Goal: Information Seeking & Learning: Learn about a topic

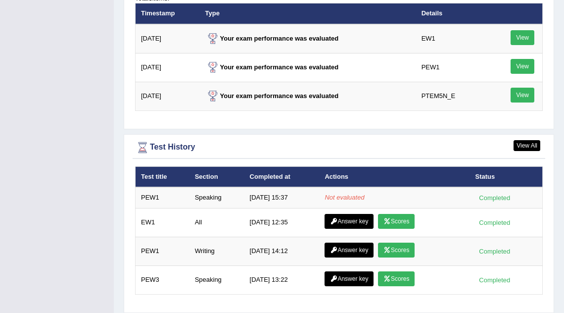
scroll to position [1296, 0]
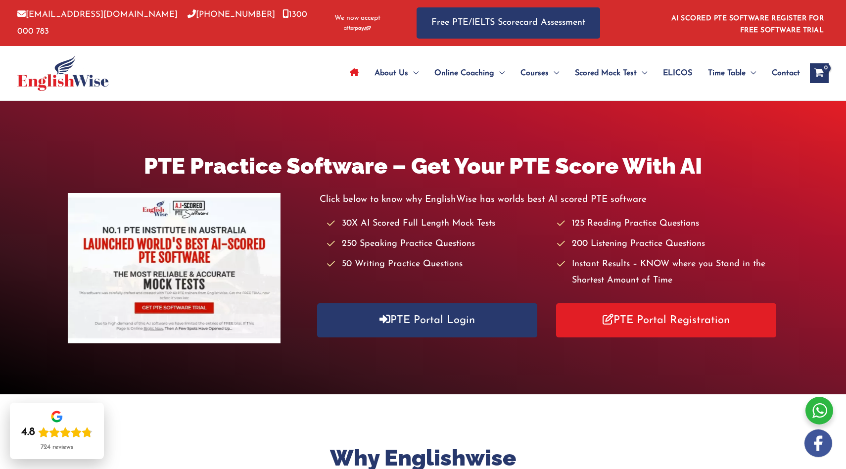
scroll to position [174, 0]
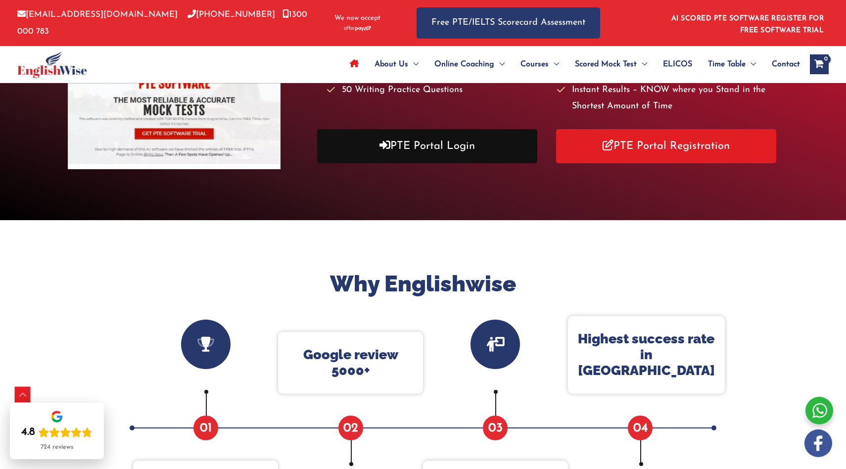
click at [400, 142] on link "PTE Portal Login" at bounding box center [427, 146] width 220 height 34
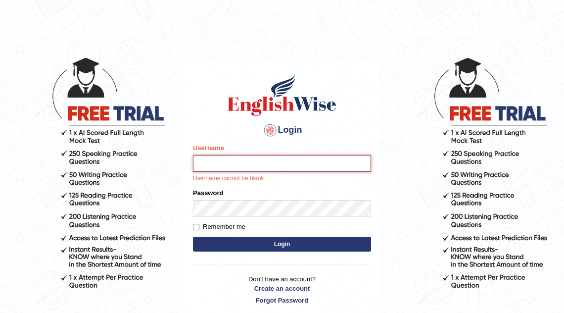
type input "mona_s"
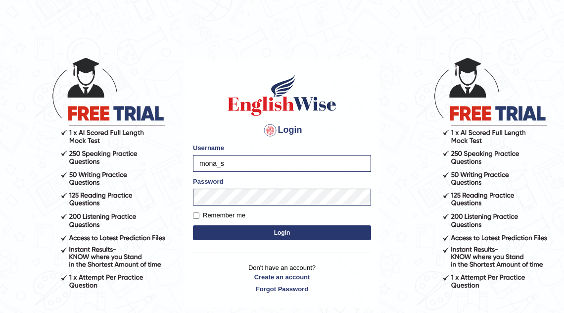
click at [225, 237] on button "Login" at bounding box center [282, 232] width 178 height 15
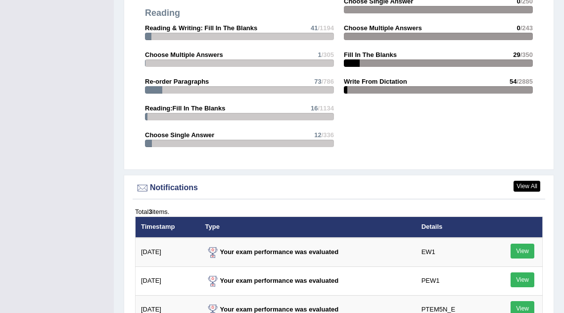
scroll to position [1359, 0]
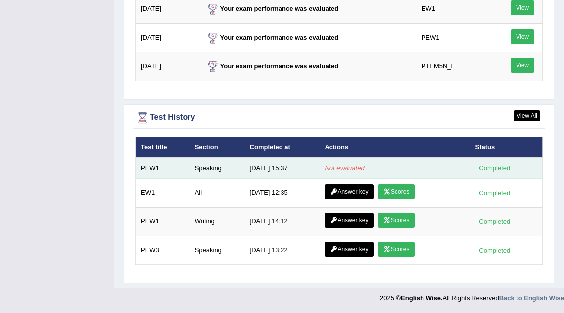
click at [238, 165] on td "Speaking" at bounding box center [216, 168] width 55 height 21
click at [210, 167] on td "Speaking" at bounding box center [216, 168] width 55 height 21
click at [425, 164] on td "Not evaluated" at bounding box center [394, 168] width 150 height 21
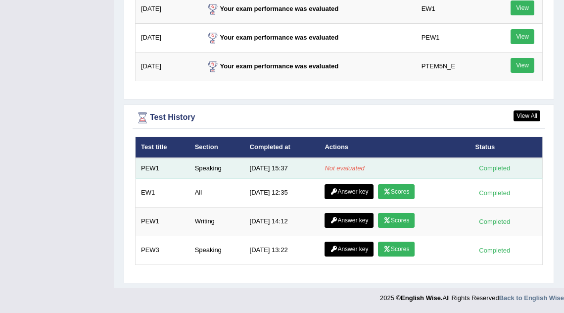
click at [425, 164] on td "Not evaluated" at bounding box center [394, 168] width 150 height 21
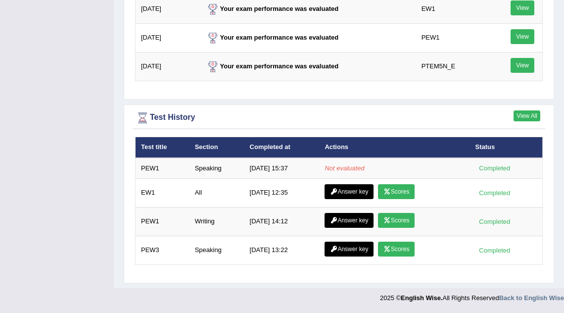
click at [527, 117] on link "View All" at bounding box center [526, 115] width 27 height 11
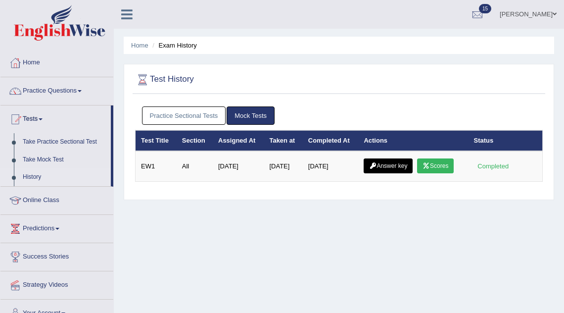
click at [178, 114] on link "Practice Sectional Tests" at bounding box center [184, 115] width 84 height 18
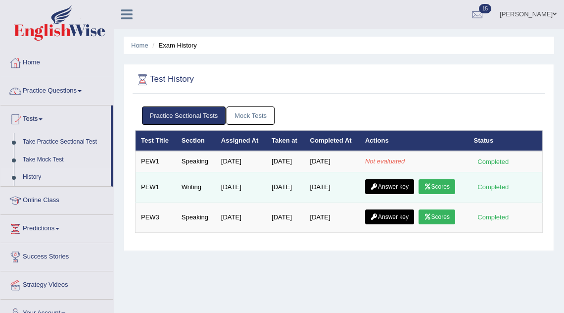
click at [449, 186] on link "Scores" at bounding box center [436, 186] width 37 height 15
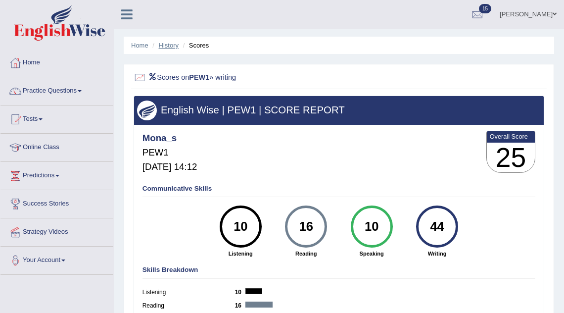
click at [166, 44] on link "History" at bounding box center [169, 45] width 20 height 7
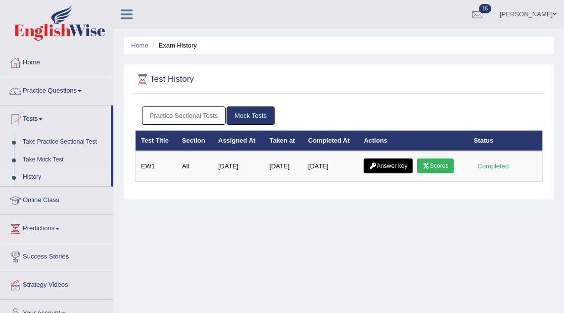
click at [183, 110] on link "Practice Sectional Tests" at bounding box center [184, 115] width 84 height 18
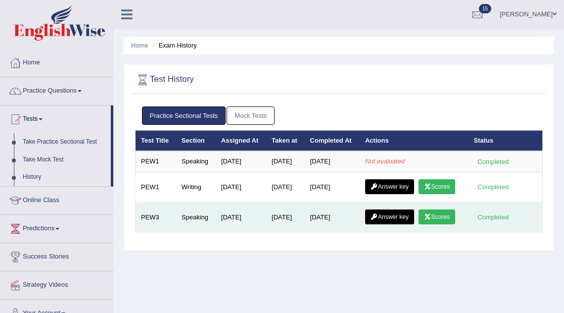
click at [438, 213] on link "Scores" at bounding box center [436, 216] width 37 height 15
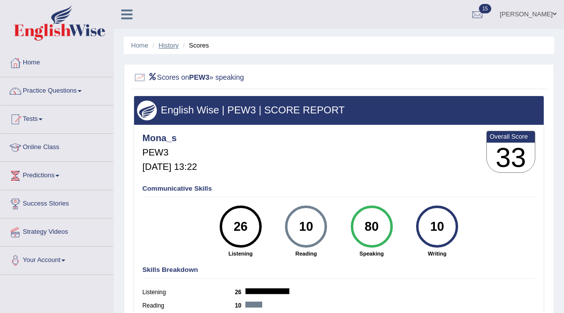
click at [164, 45] on link "History" at bounding box center [169, 45] width 20 height 7
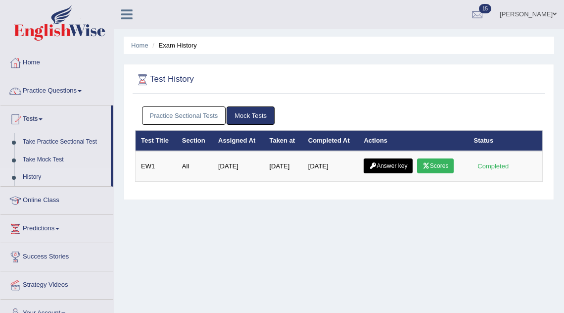
click at [169, 115] on link "Practice Sectional Tests" at bounding box center [184, 115] width 84 height 18
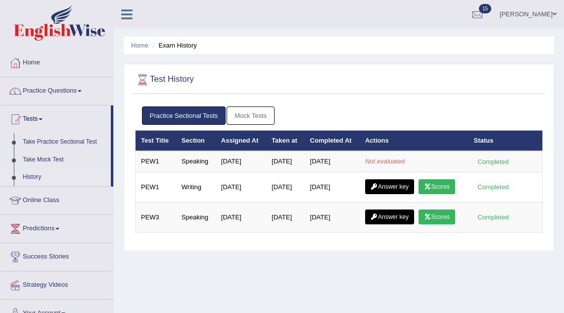
click at [68, 92] on link "Practice Questions" at bounding box center [56, 89] width 113 height 25
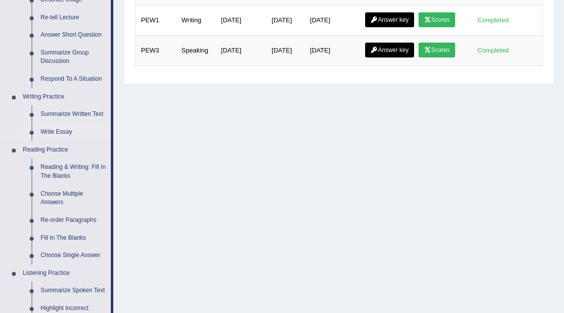
scroll to position [165, 0]
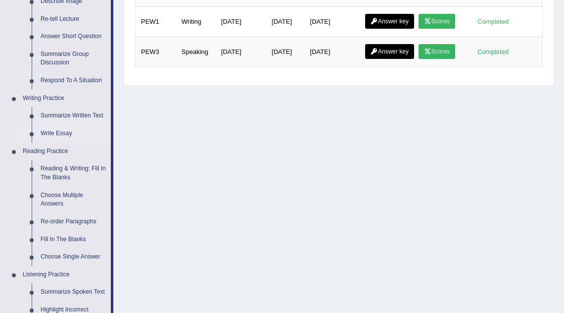
click at [64, 130] on link "Write Essay" at bounding box center [73, 134] width 75 height 18
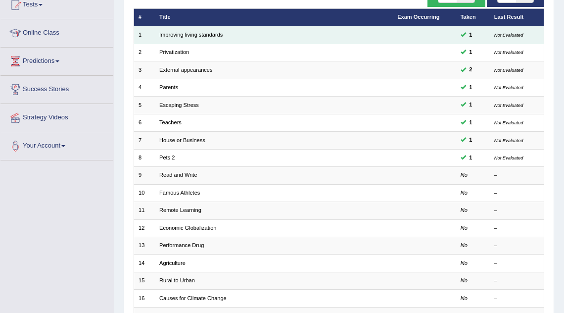
scroll to position [115, 0]
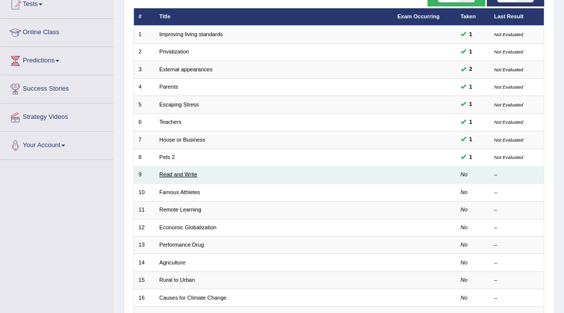
click at [186, 173] on link "Read and Write" at bounding box center [178, 174] width 38 height 6
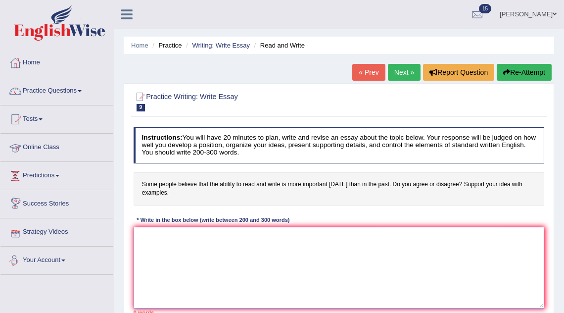
click at [180, 261] on textarea at bounding box center [339, 267] width 411 height 82
type textarea "T"
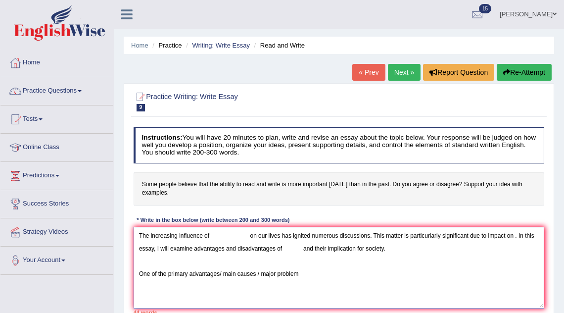
click at [219, 272] on textarea "The increasing influence of on our lives has ignited numerous discussions. This…" at bounding box center [339, 267] width 411 height 82
click at [252, 274] on textarea "The increasing influence of on our lives has ignited numerous discussions. This…" at bounding box center [339, 267] width 411 height 82
click at [296, 270] on textarea "The increasing influence of on our lives has ignited numerous discussions. This…" at bounding box center [339, 267] width 411 height 82
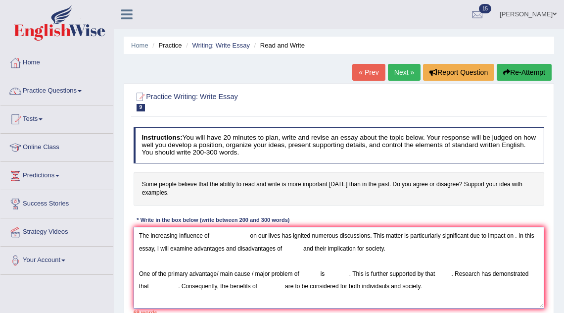
scroll to position [8, 0]
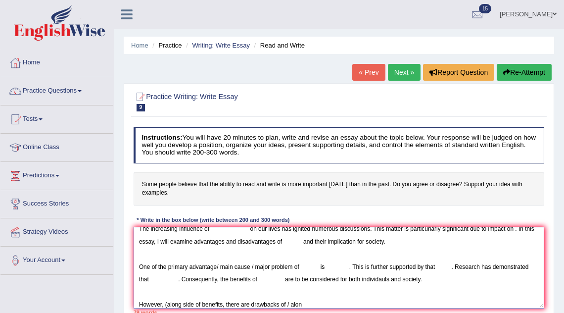
click at [183, 305] on textarea "The increasing influence of on our lives has ignited numerous discussions. This…" at bounding box center [339, 267] width 411 height 82
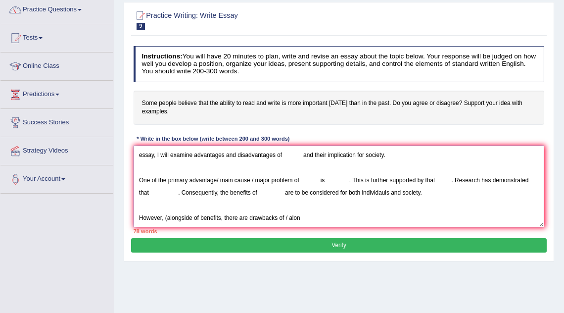
scroll to position [82, 0]
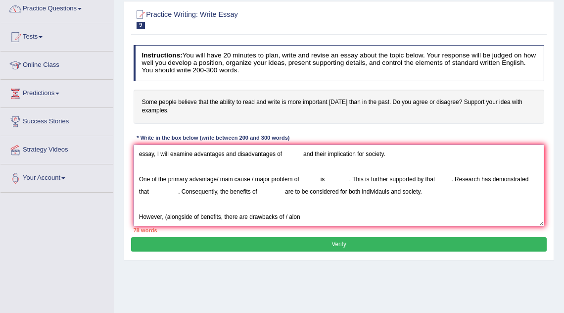
click at [303, 218] on textarea "The increasing influence of on our lives has ignited numerous discussions. This…" at bounding box center [339, 185] width 411 height 82
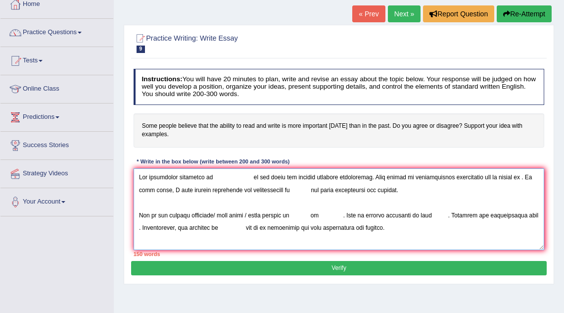
scroll to position [72, 0]
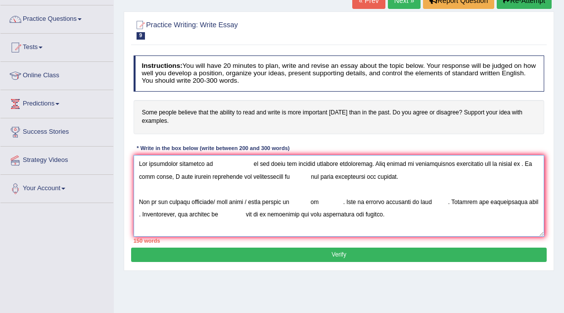
click at [210, 163] on textarea at bounding box center [339, 196] width 411 height 82
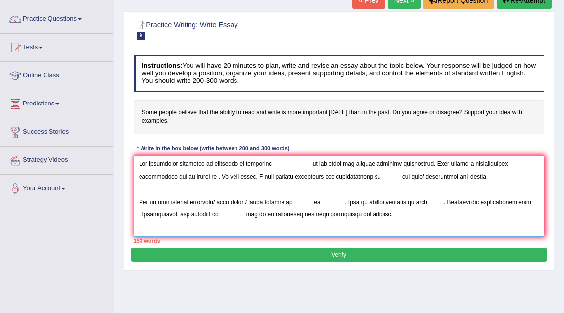
click at [308, 163] on textarea at bounding box center [339, 196] width 411 height 82
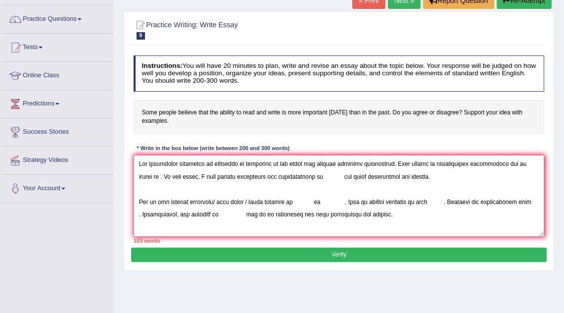
click at [536, 163] on textarea at bounding box center [339, 196] width 411 height 82
click at [172, 179] on textarea at bounding box center [339, 196] width 411 height 82
click at [336, 176] on textarea at bounding box center [339, 196] width 411 height 82
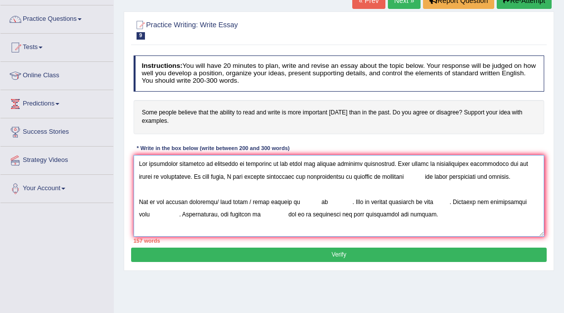
click at [411, 175] on textarea at bounding box center [339, 196] width 411 height 82
drag, startPoint x: 217, startPoint y: 202, endPoint x: 293, endPoint y: 198, distance: 76.3
click at [293, 198] on textarea at bounding box center [339, 196] width 411 height 82
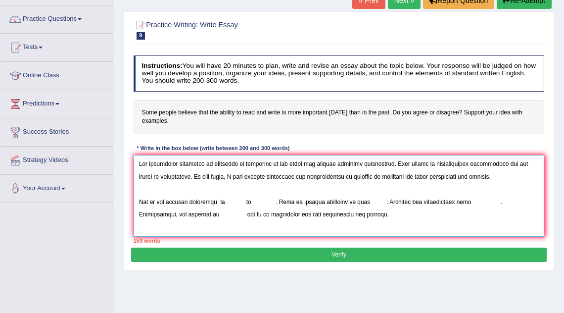
click at [227, 202] on textarea at bounding box center [339, 196] width 411 height 82
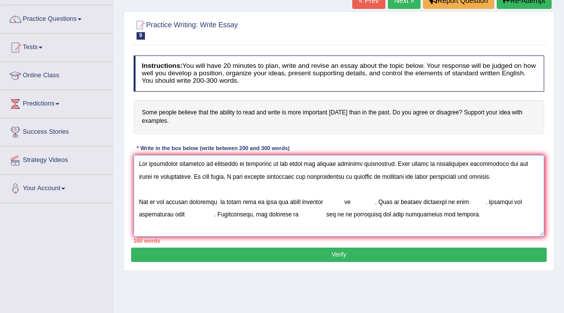
click at [349, 199] on textarea at bounding box center [339, 196] width 411 height 82
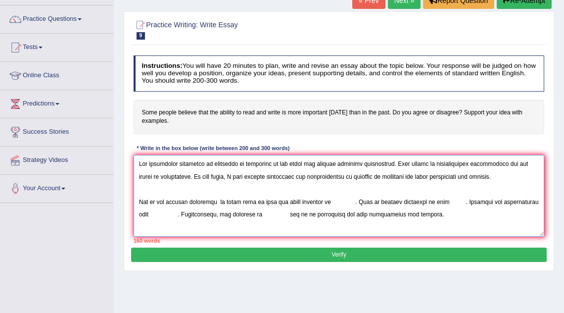
drag, startPoint x: 302, startPoint y: 202, endPoint x: 329, endPoint y: 199, distance: 26.9
click at [329, 199] on textarea at bounding box center [339, 196] width 411 height 82
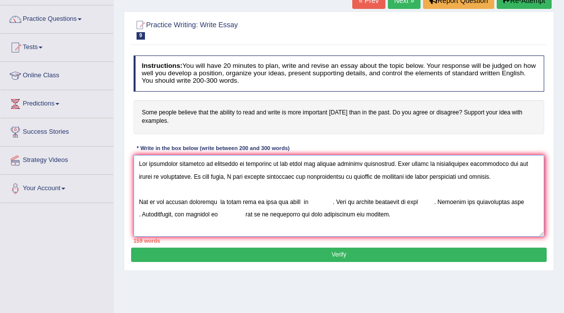
click at [312, 203] on textarea at bounding box center [339, 196] width 411 height 82
click at [301, 201] on textarea at bounding box center [339, 196] width 411 height 82
click at [226, 201] on textarea at bounding box center [339, 196] width 411 height 82
click at [308, 201] on textarea at bounding box center [339, 196] width 411 height 82
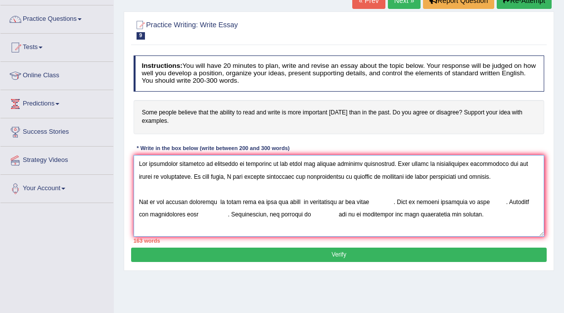
click at [398, 200] on textarea at bounding box center [339, 196] width 411 height 82
click at [460, 201] on textarea at bounding box center [339, 196] width 411 height 82
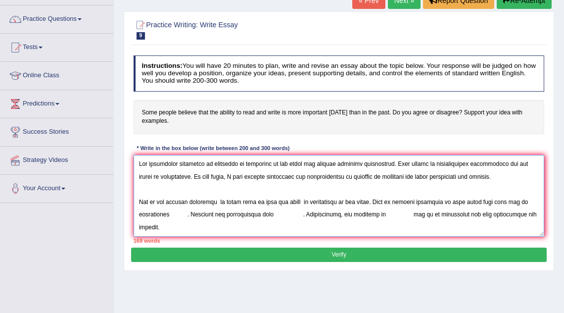
click at [490, 200] on textarea at bounding box center [339, 196] width 411 height 82
click at [521, 200] on textarea at bounding box center [339, 196] width 411 height 82
click at [174, 213] on textarea at bounding box center [339, 196] width 411 height 82
click at [294, 215] on textarea at bounding box center [339, 196] width 411 height 82
click at [293, 215] on textarea at bounding box center [339, 196] width 411 height 82
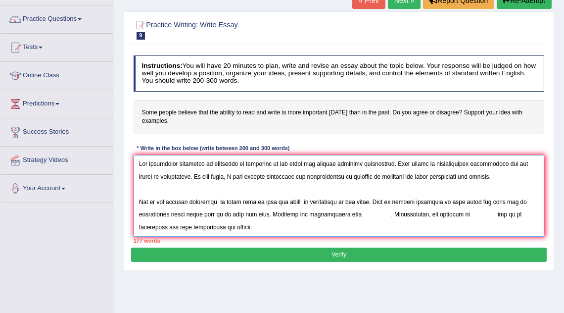
click at [365, 212] on textarea at bounding box center [339, 196] width 411 height 82
click at [140, 227] on textarea at bounding box center [339, 196] width 411 height 82
click at [537, 213] on textarea at bounding box center [339, 196] width 411 height 82
click at [218, 225] on textarea at bounding box center [339, 196] width 411 height 82
click at [284, 226] on textarea at bounding box center [339, 196] width 411 height 82
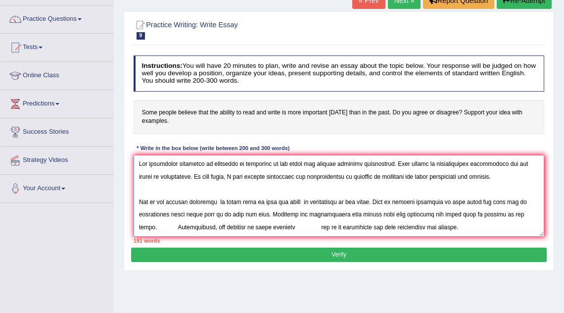
drag, startPoint x: 262, startPoint y: 226, endPoint x: 216, endPoint y: 227, distance: 45.5
click at [216, 227] on textarea at bounding box center [339, 196] width 411 height 82
click at [336, 227] on textarea at bounding box center [339, 196] width 411 height 82
click at [320, 225] on textarea at bounding box center [339, 196] width 411 height 82
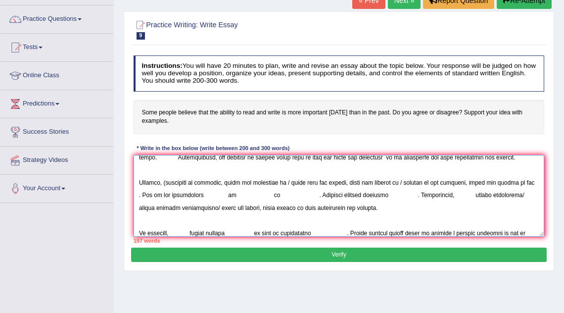
scroll to position [83, 0]
click at [166, 180] on textarea at bounding box center [339, 196] width 411 height 82
drag, startPoint x: 285, startPoint y: 180, endPoint x: 467, endPoint y: 178, distance: 182.5
click at [467, 178] on textarea at bounding box center [339, 196] width 411 height 82
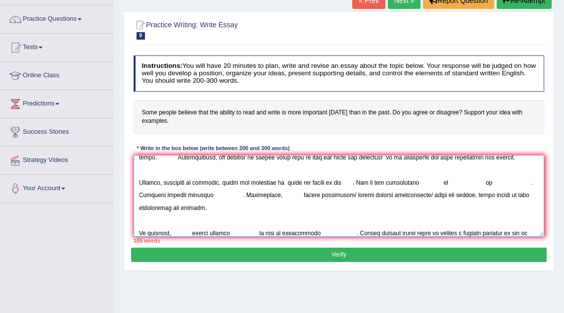
type textarea "The increasing influence of education is essential on our lives has ignited num…"
click at [249, 259] on button "Verify" at bounding box center [338, 254] width 415 height 14
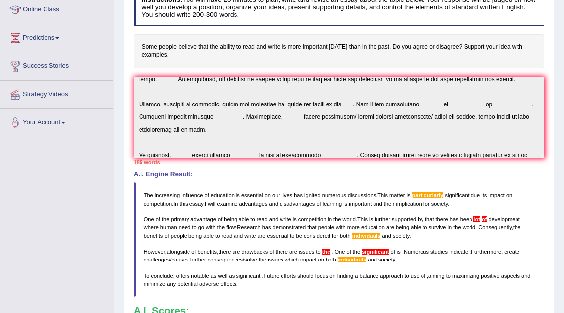
scroll to position [0, 0]
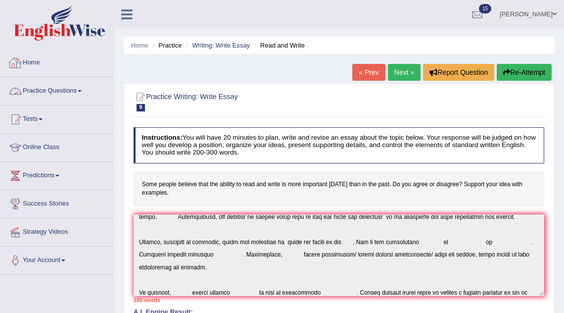
click at [40, 59] on link "Home" at bounding box center [56, 61] width 113 height 25
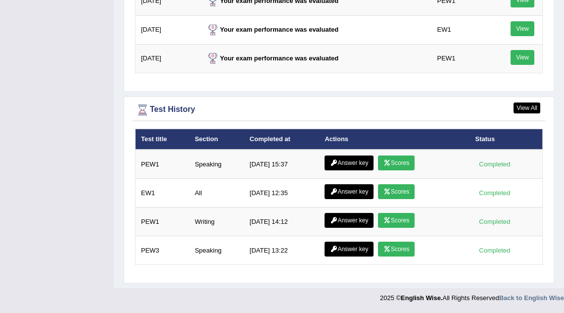
scroll to position [1304, 0]
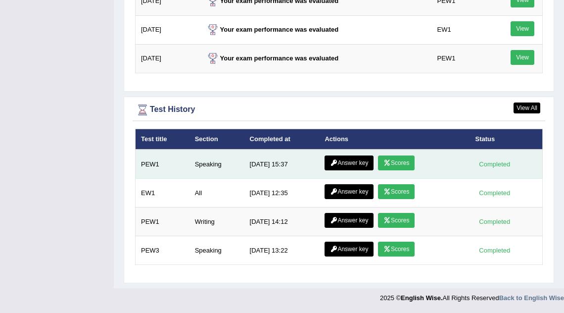
click at [391, 162] on link "Scores" at bounding box center [396, 162] width 37 height 15
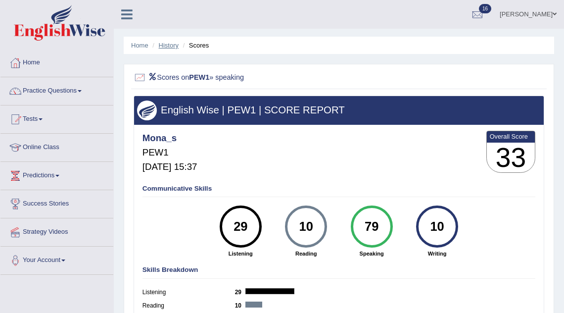
click at [164, 44] on link "History" at bounding box center [169, 45] width 20 height 7
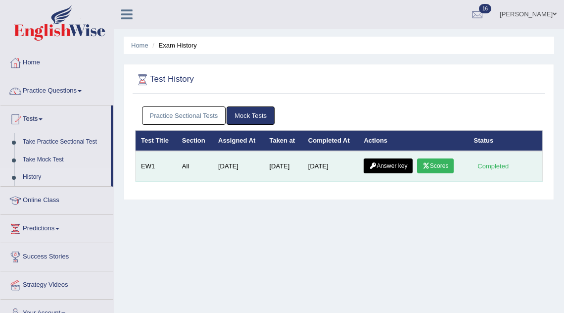
click at [392, 162] on link "Answer key" at bounding box center [387, 165] width 49 height 15
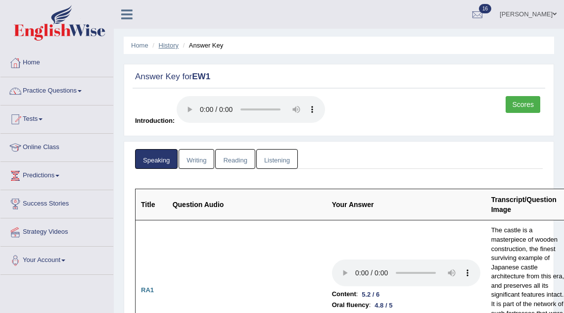
click at [171, 41] on li "History" at bounding box center [164, 45] width 29 height 9
click at [171, 45] on link "History" at bounding box center [169, 45] width 20 height 7
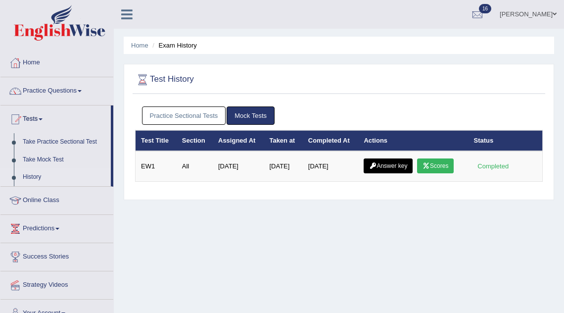
click at [202, 108] on link "Practice Sectional Tests" at bounding box center [184, 115] width 84 height 18
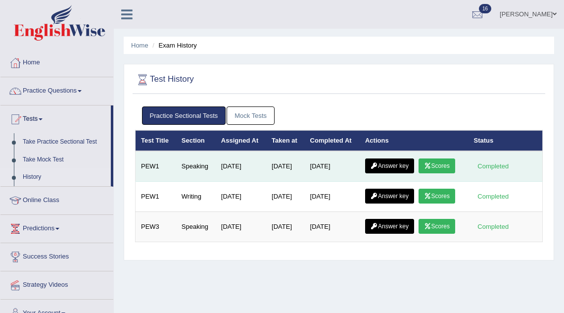
click at [408, 168] on link "Answer key" at bounding box center [389, 165] width 49 height 15
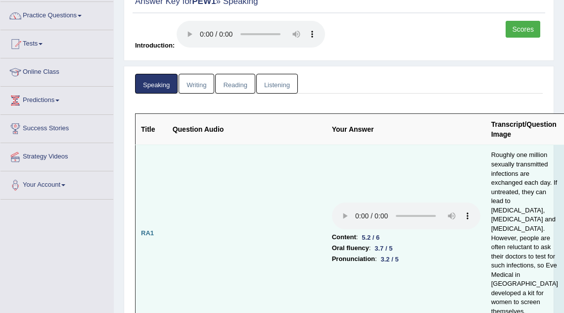
scroll to position [86, 0]
